Goal: Task Accomplishment & Management: Manage account settings

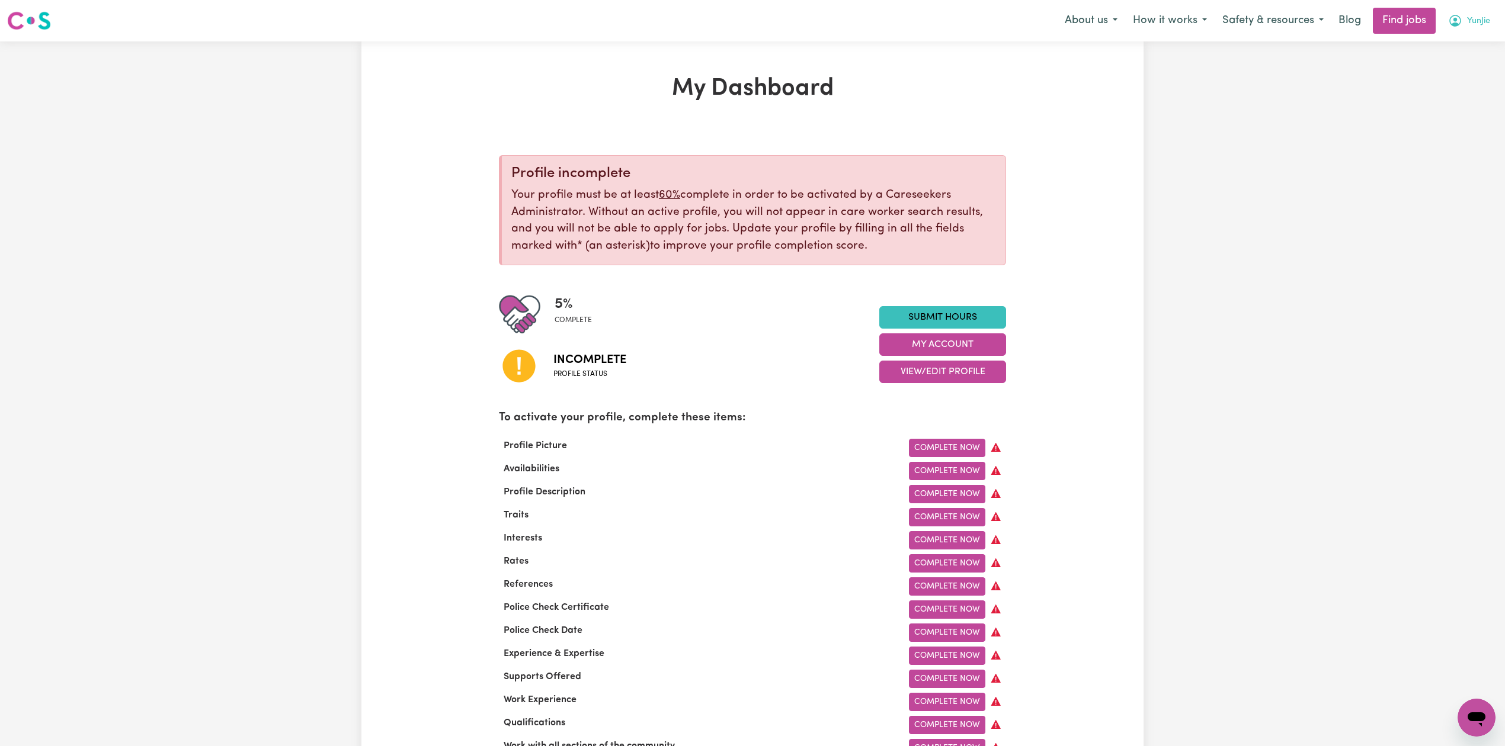
click at [1486, 15] on button "YunJie" at bounding box center [1468, 20] width 57 height 25
click at [1427, 88] on link "Logout" at bounding box center [1450, 90] width 94 height 23
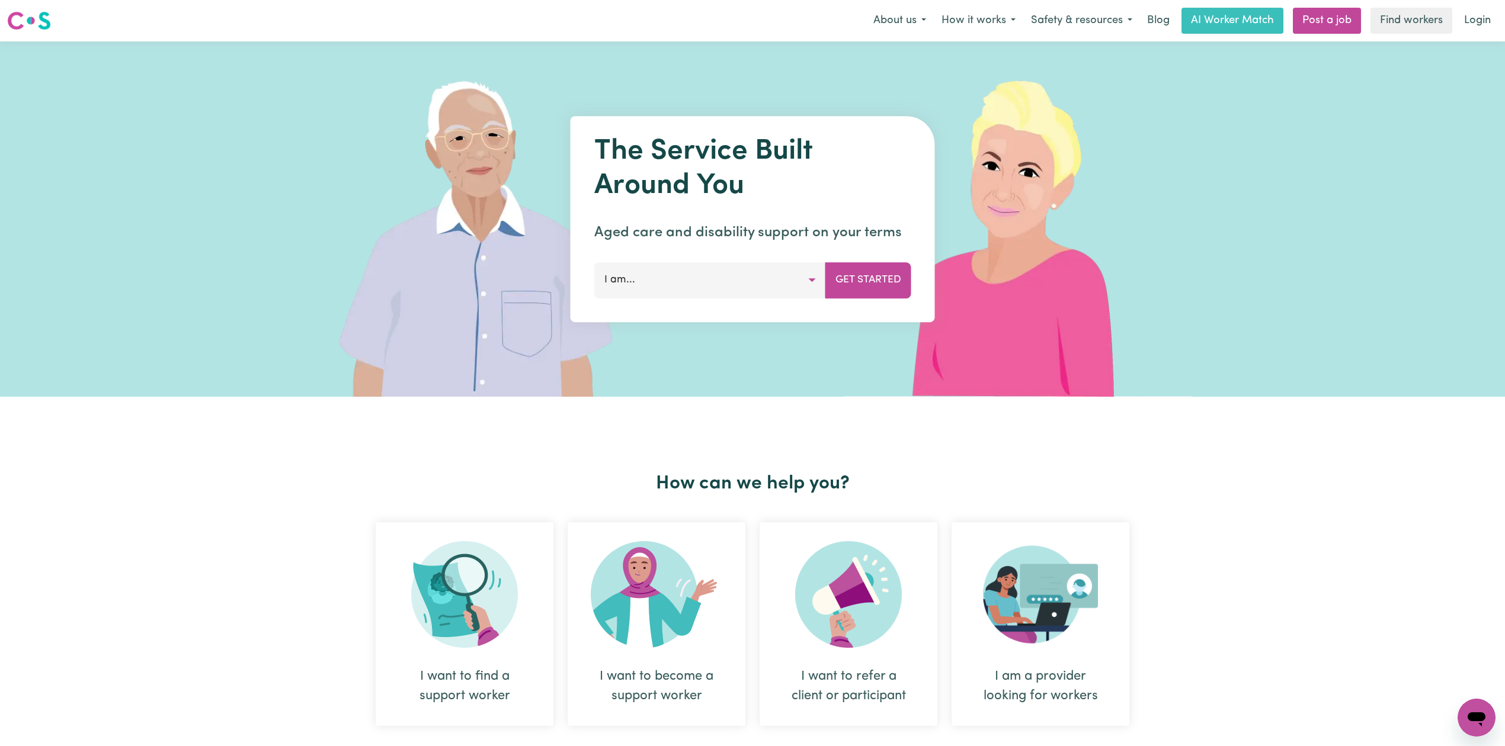
click at [1493, 19] on link "Login" at bounding box center [1477, 21] width 41 height 26
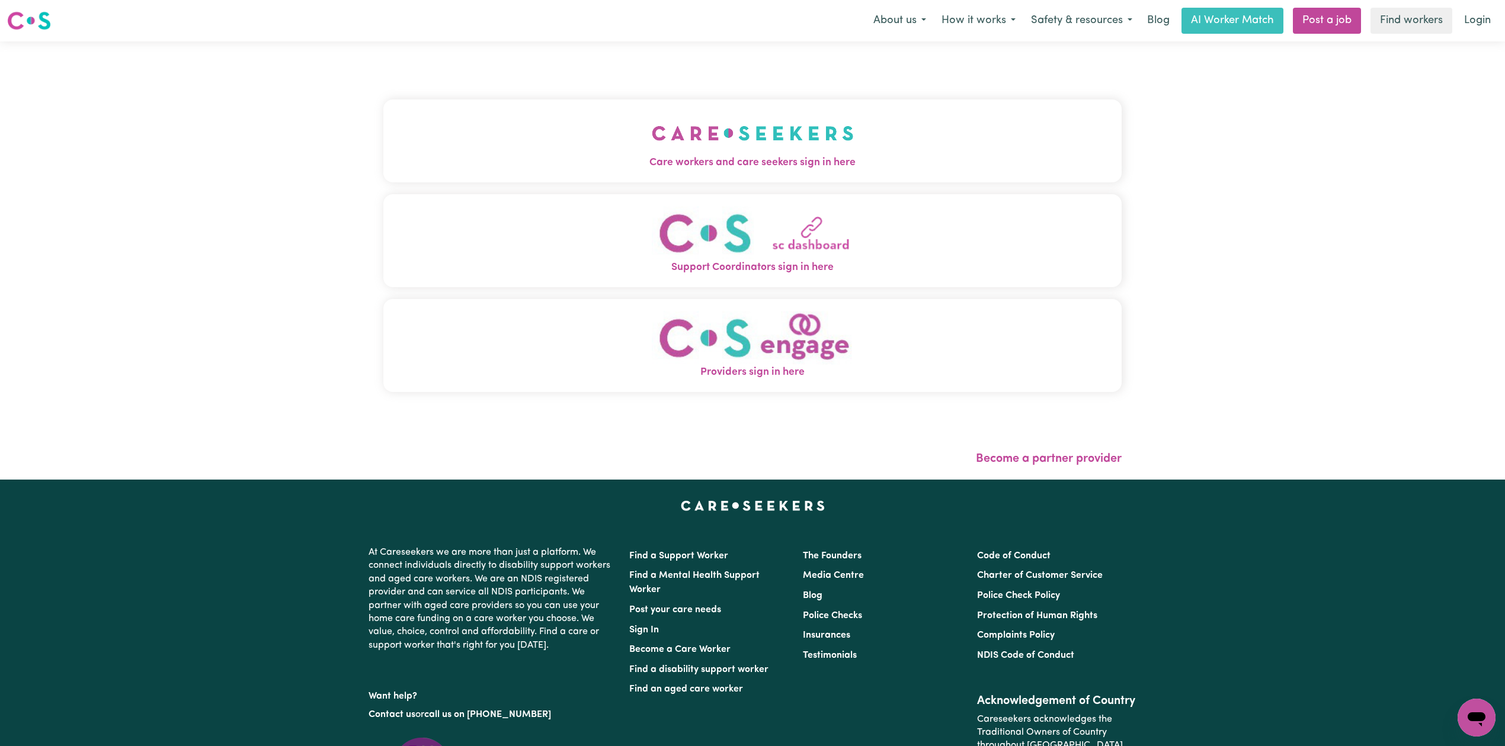
click at [491, 101] on button "Care workers and care seekers sign in here" at bounding box center [752, 141] width 738 height 83
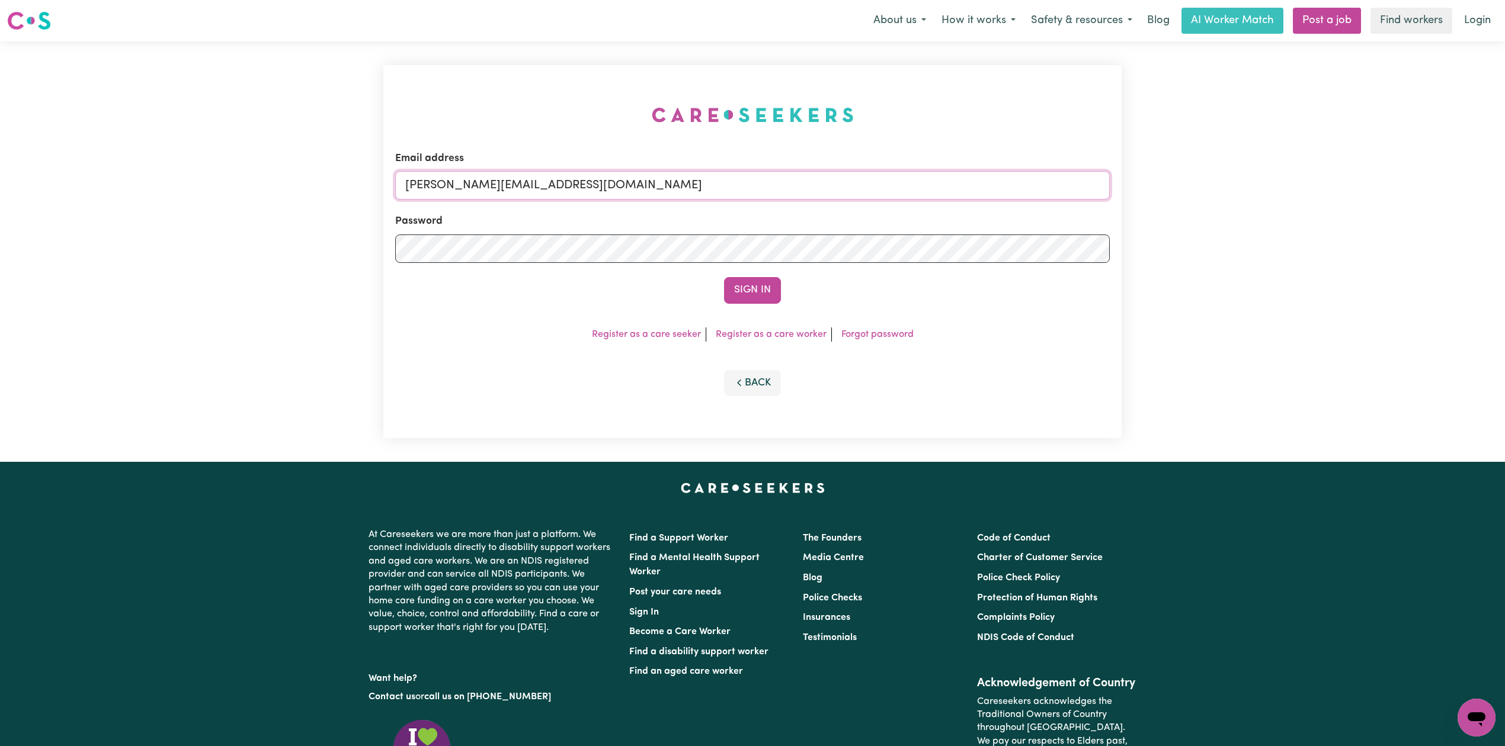
click at [567, 182] on input "[PERSON_NAME][EMAIL_ADDRESS][DOMAIN_NAME]" at bounding box center [752, 185] width 714 height 28
drag, startPoint x: 466, startPoint y: 190, endPoint x: 703, endPoint y: 197, distance: 237.0
click at [703, 197] on input "Superuser~[EMAIL_ADDRESS][DOMAIN_NAME]" at bounding box center [752, 185] width 714 height 28
type input "Superuser~[EMAIL_ADDRESS][DOMAIN_NAME]"
click at [740, 282] on button "Sign In" at bounding box center [752, 290] width 57 height 26
